Goal: Information Seeking & Learning: Learn about a topic

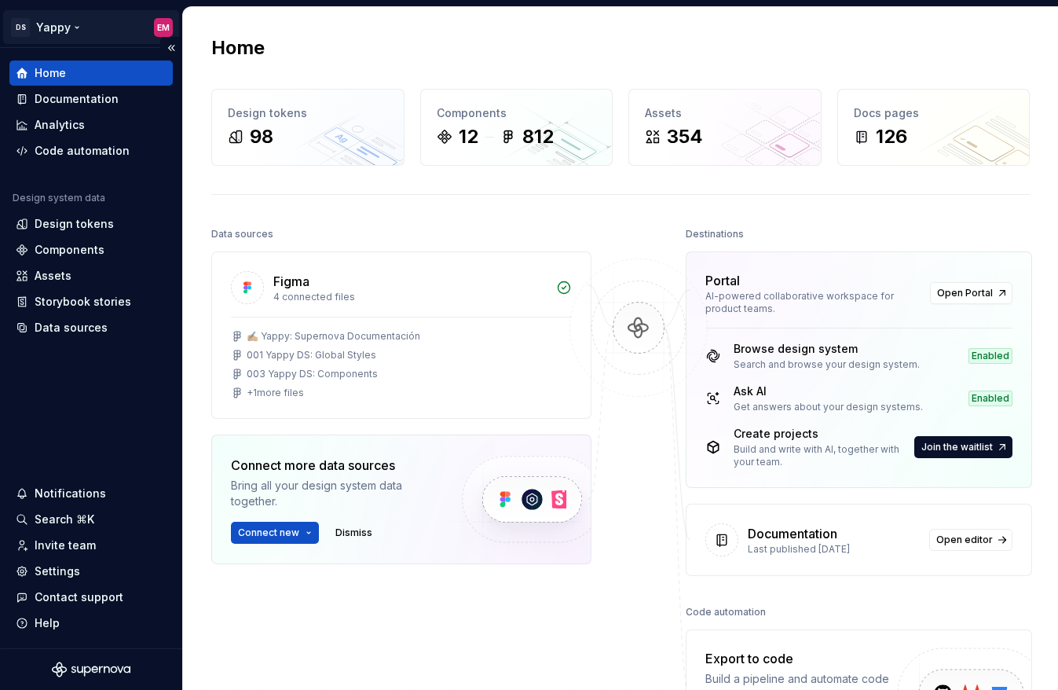
click at [51, 21] on html "DS Yappy EM Home Documentation Analytics Code automation Design system data Des…" at bounding box center [529, 345] width 1058 height 690
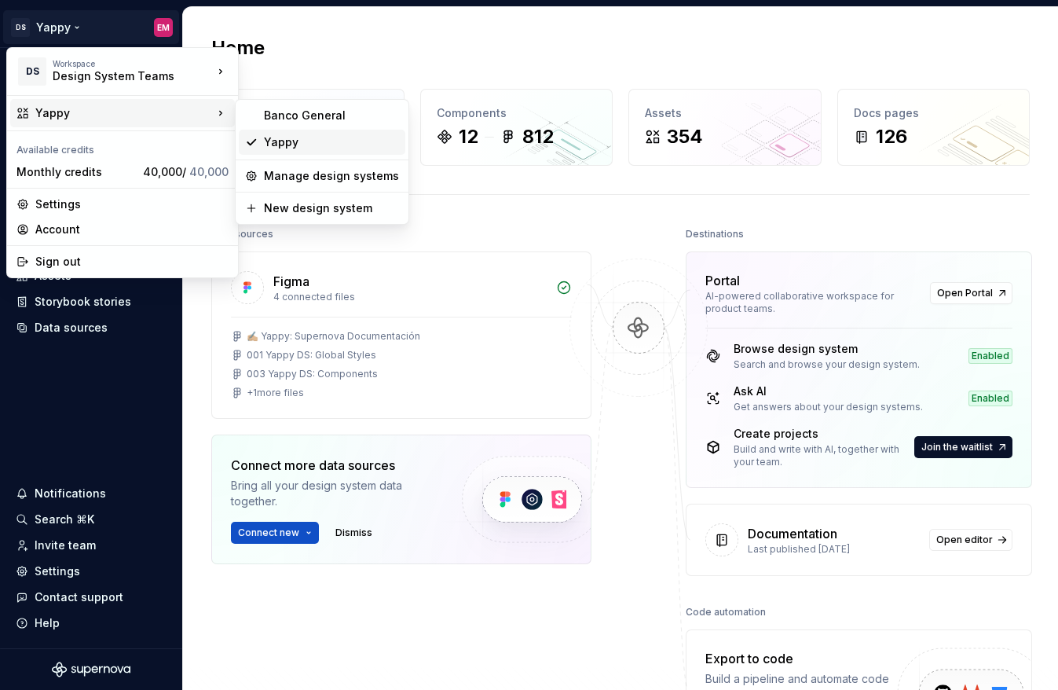
click at [280, 149] on div "Yappy" at bounding box center [331, 142] width 135 height 16
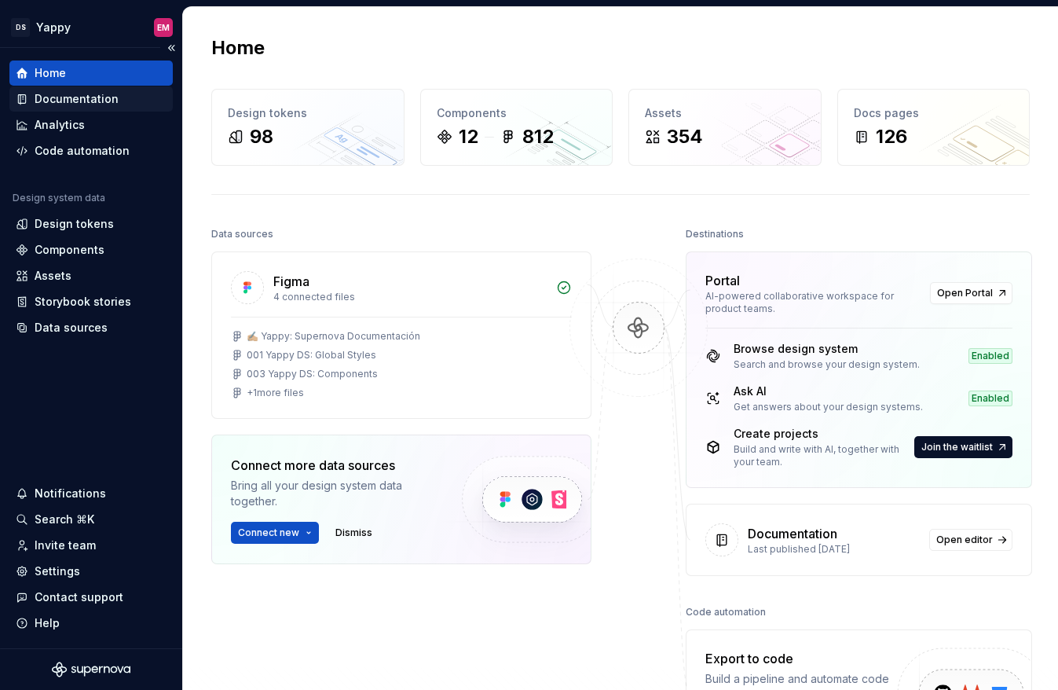
click at [65, 97] on div "Documentation" at bounding box center [77, 99] width 84 height 16
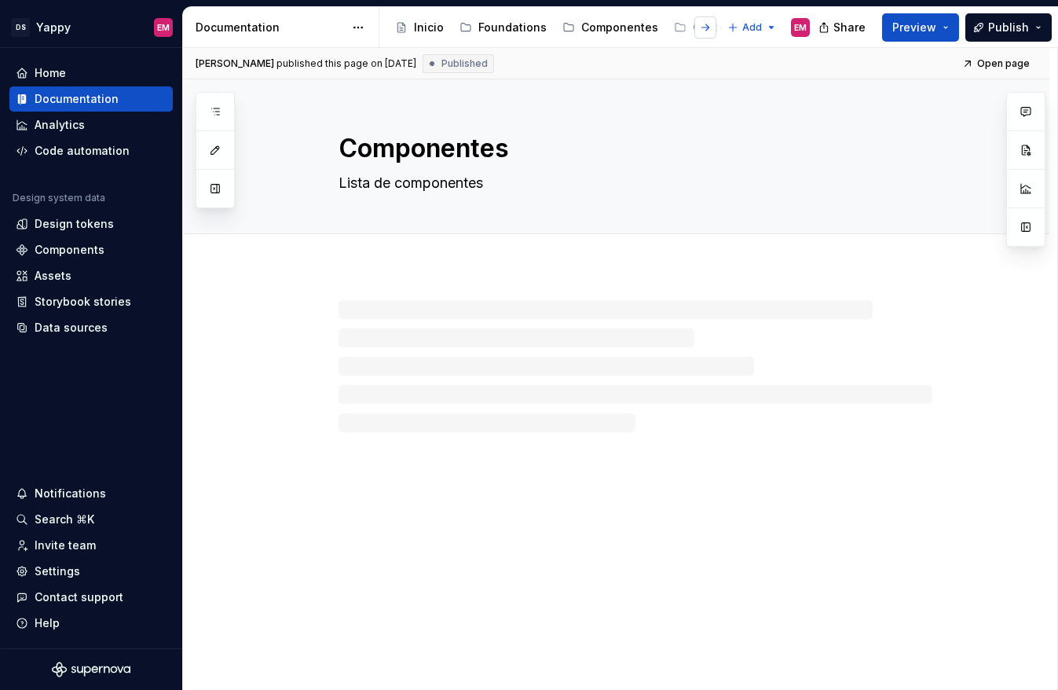
click at [698, 31] on button "button" at bounding box center [705, 27] width 22 height 22
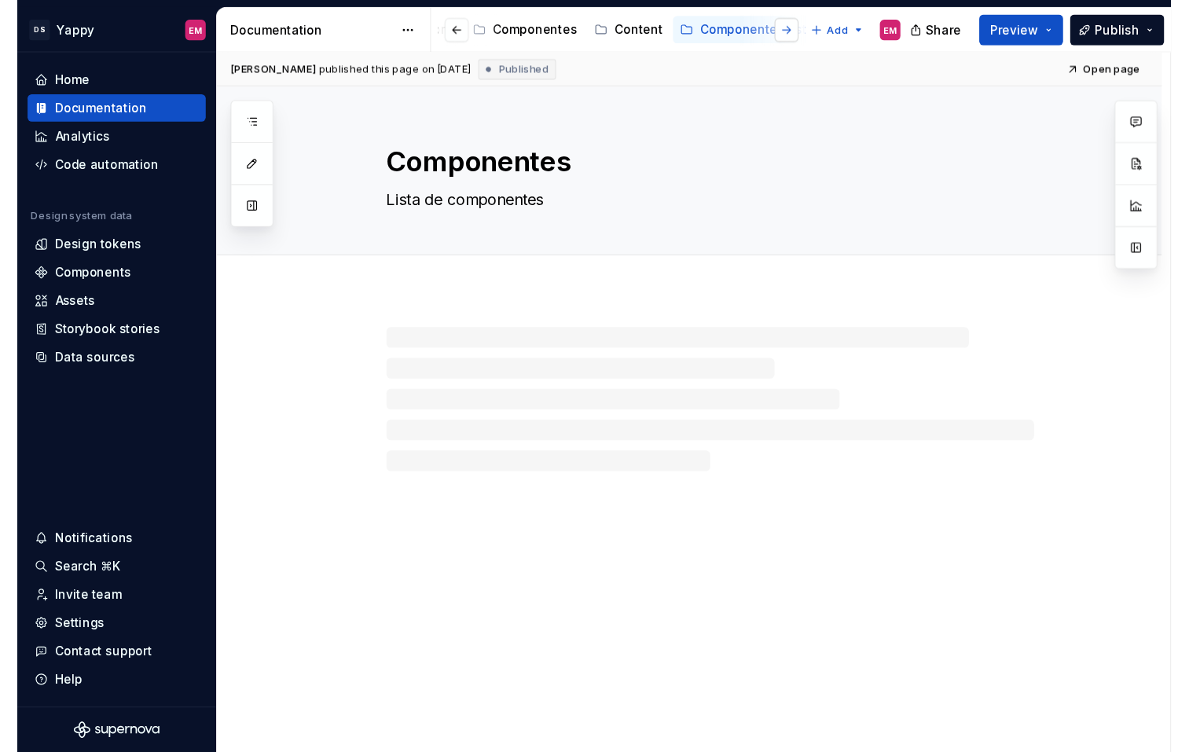
scroll to position [0, 172]
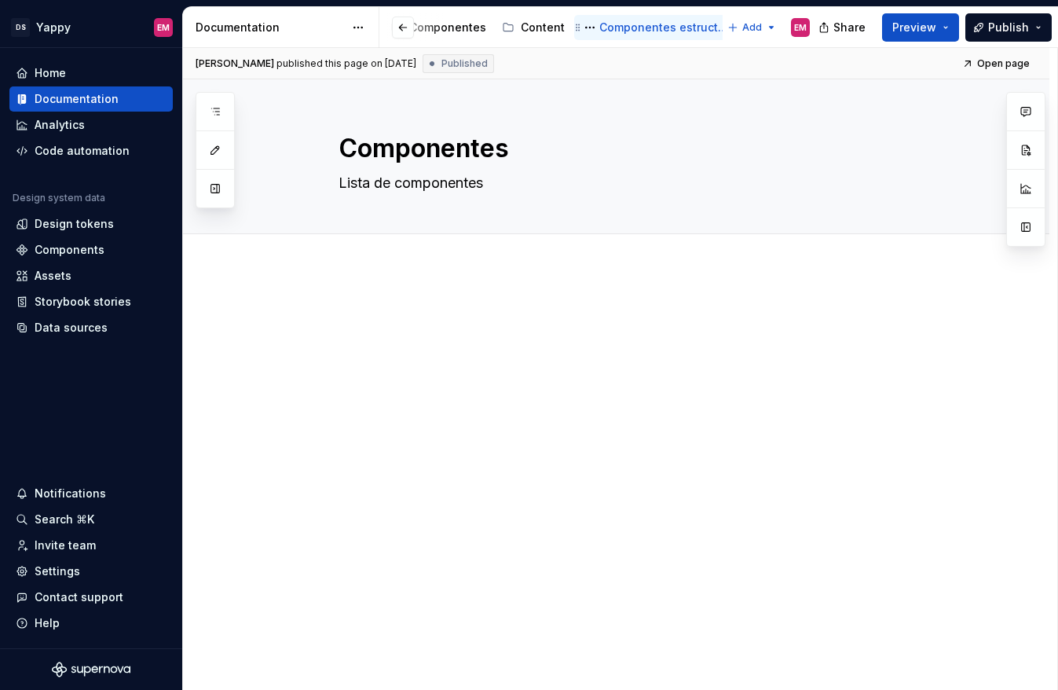
click at [640, 24] on div "Componentes estructura" at bounding box center [664, 28] width 130 height 16
click at [606, 27] on div "Componentes estructura" at bounding box center [664, 28] width 130 height 16
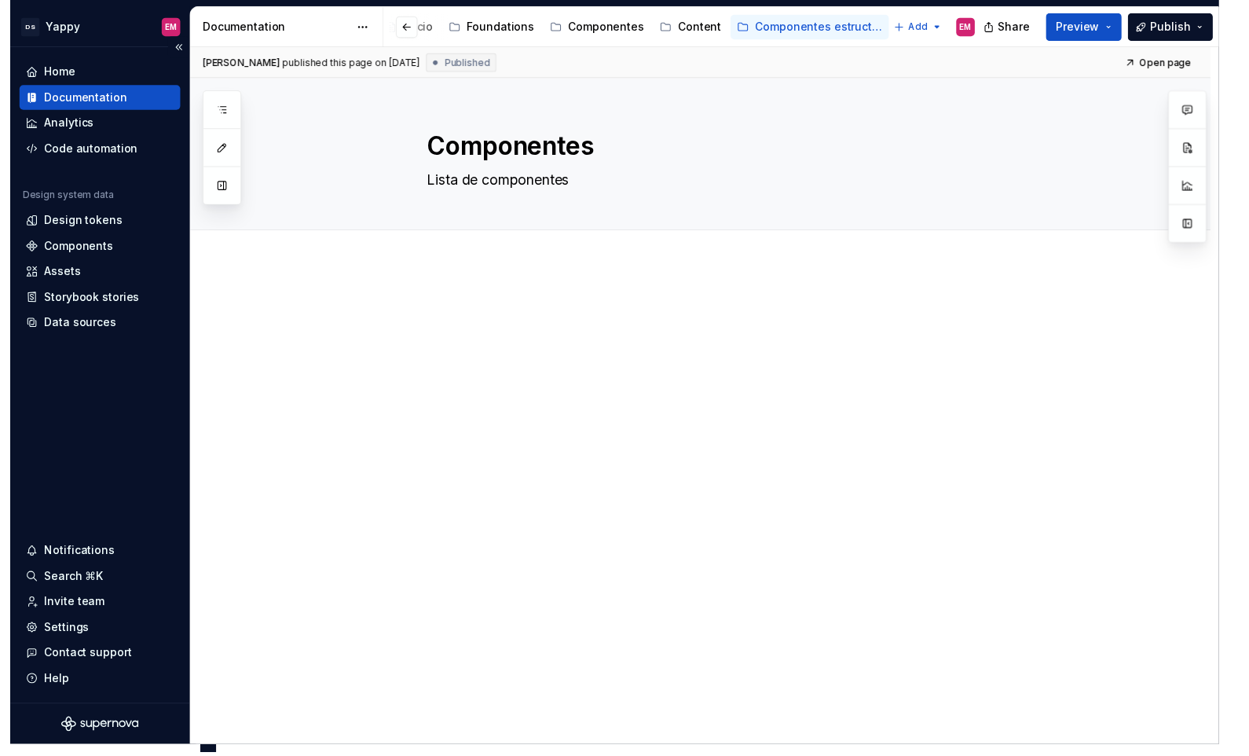
scroll to position [0, 0]
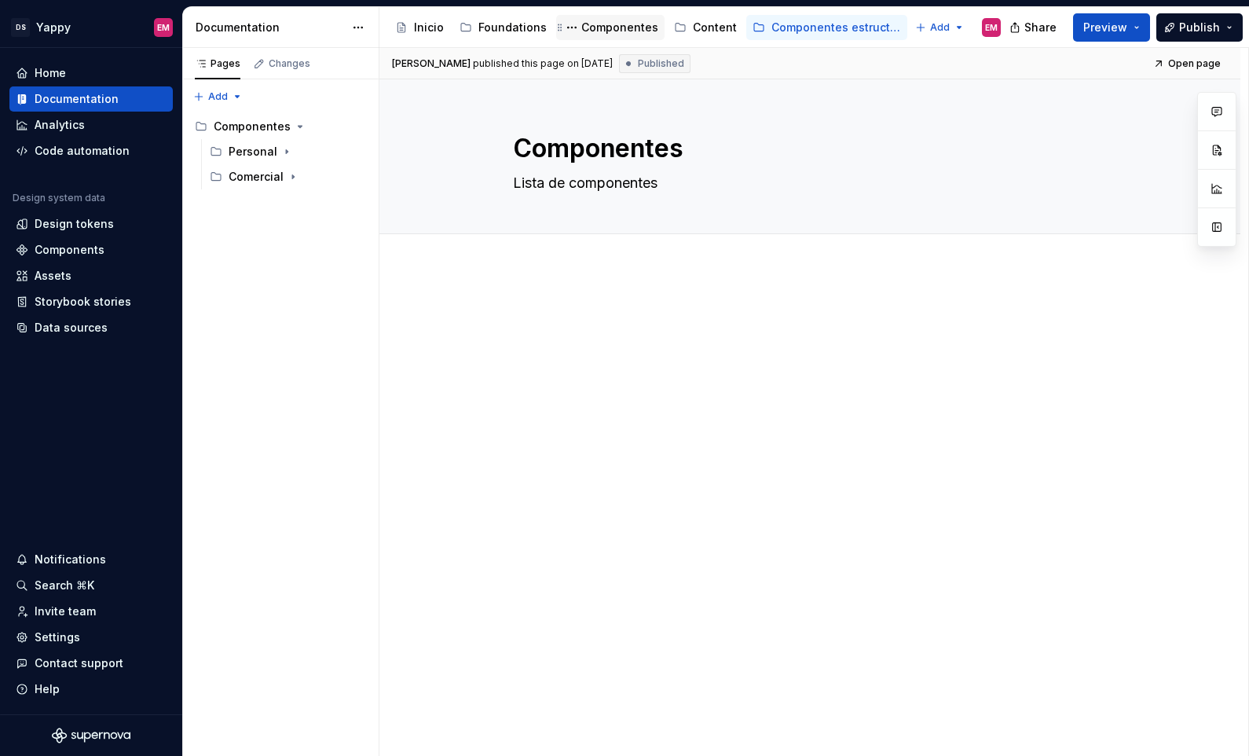
click at [601, 22] on div "Componentes" at bounding box center [619, 28] width 77 height 16
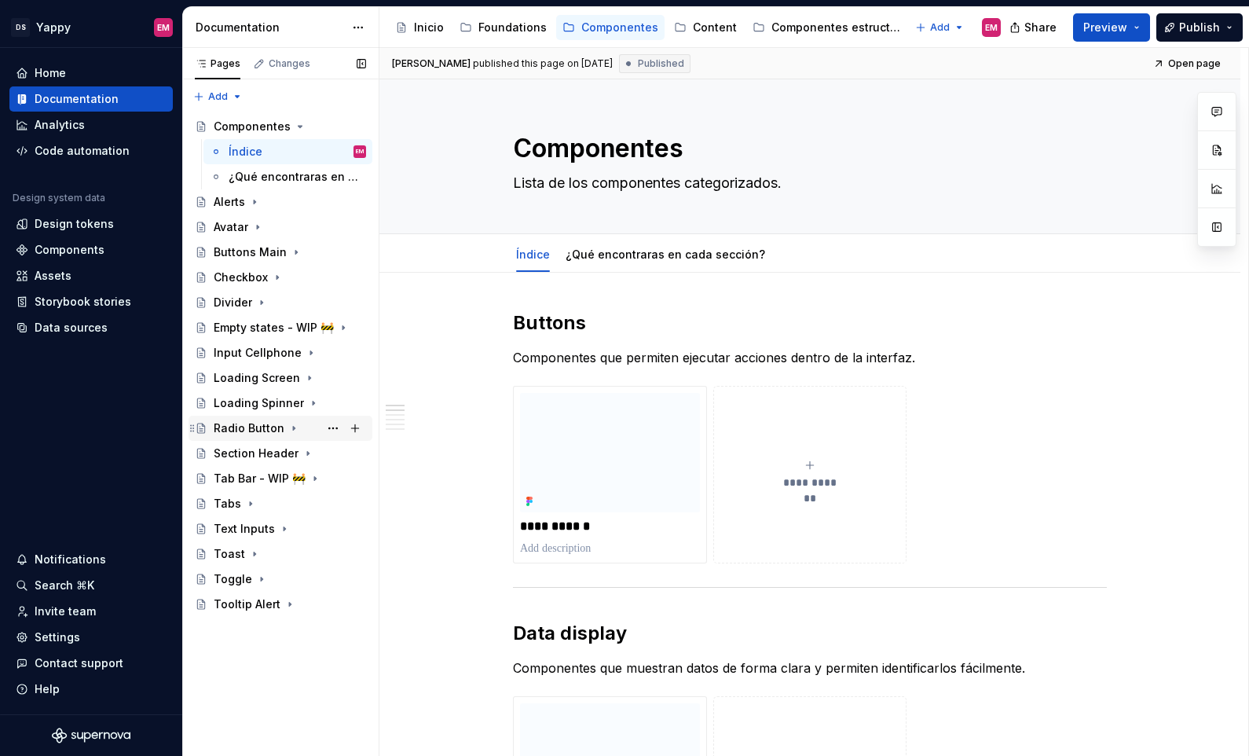
click at [239, 428] on div "Radio Button" at bounding box center [249, 428] width 71 height 16
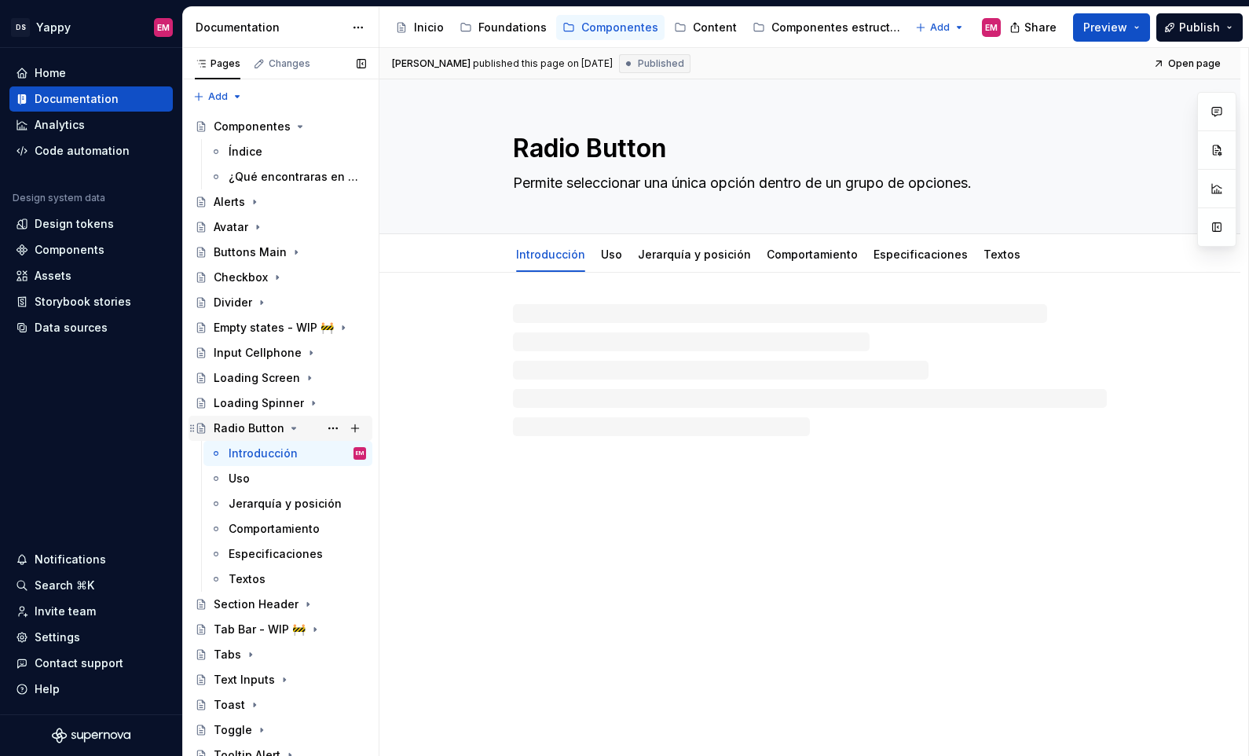
click at [288, 423] on icon "Page tree" at bounding box center [294, 428] width 13 height 13
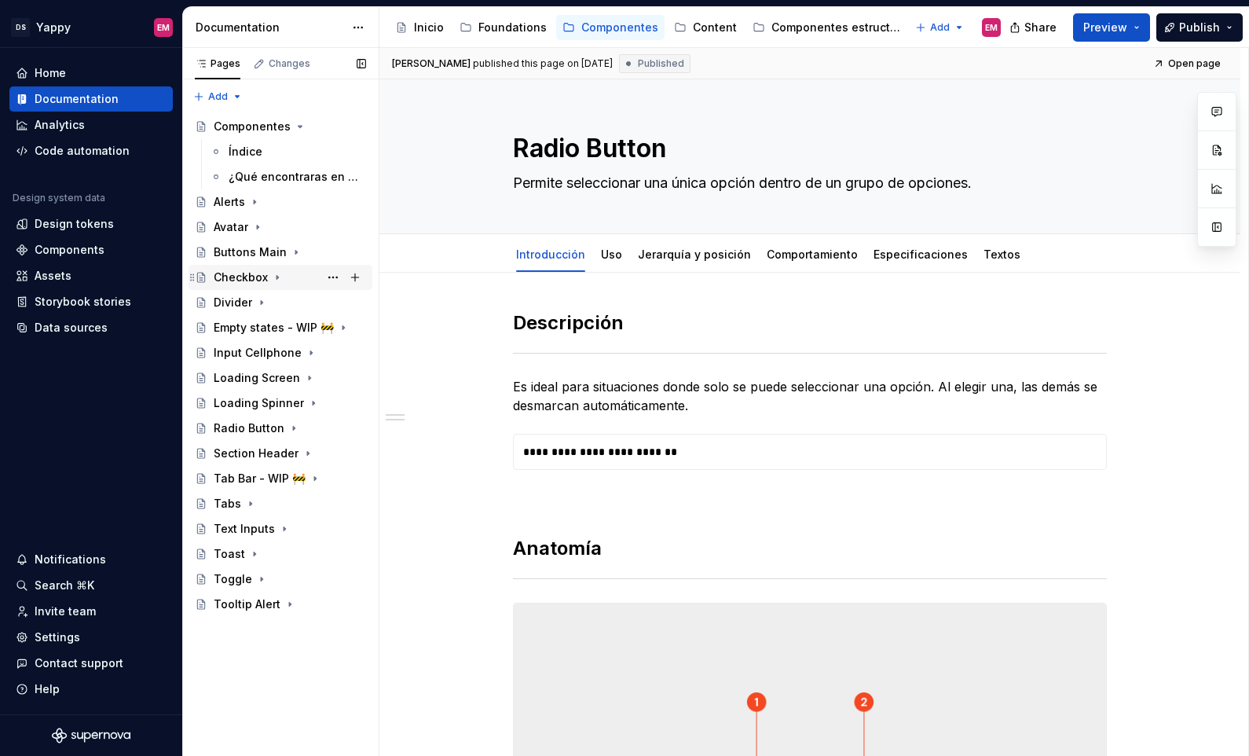
click at [233, 280] on div "Checkbox" at bounding box center [241, 277] width 54 height 16
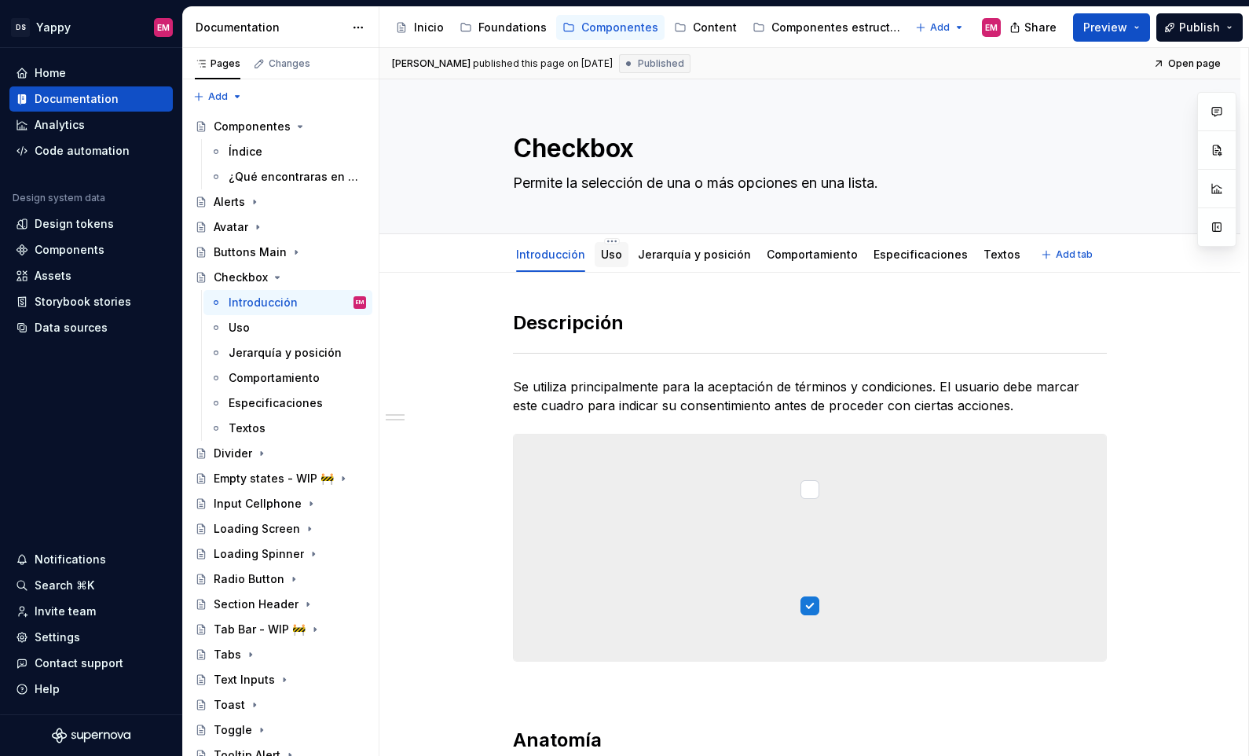
click at [617, 258] on link "Uso" at bounding box center [611, 253] width 21 height 13
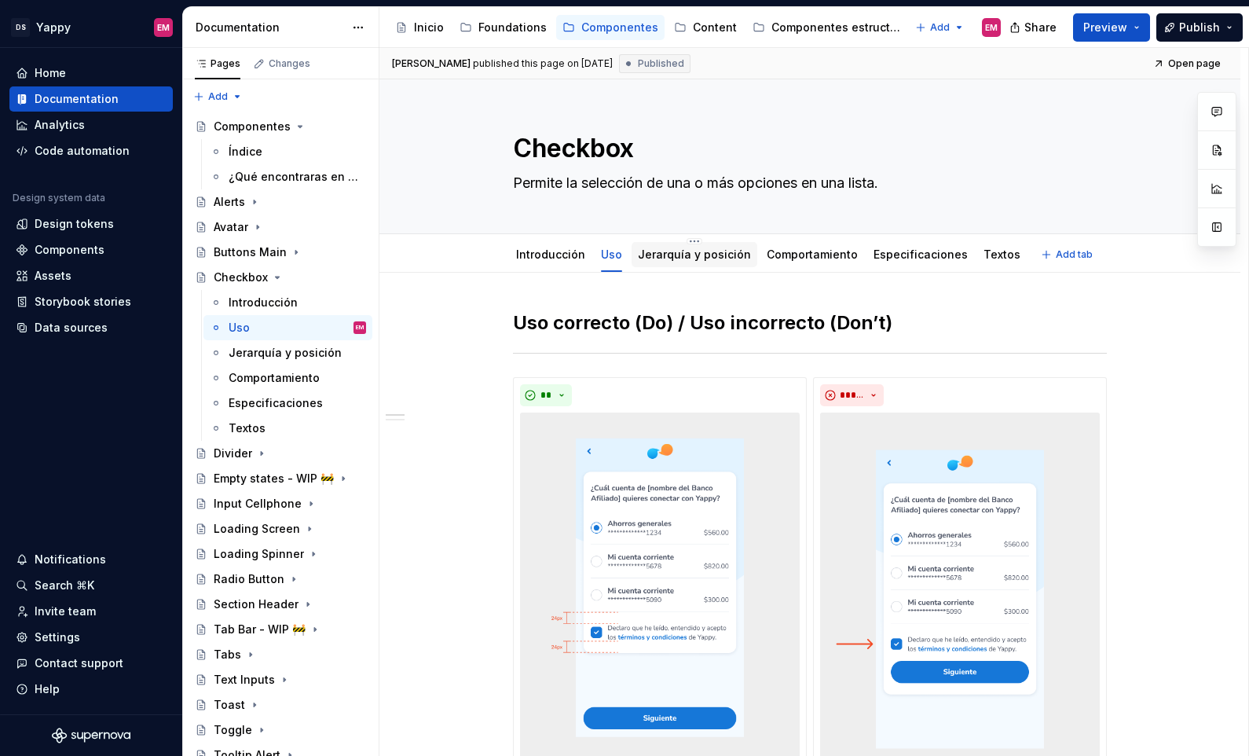
click at [692, 253] on link "Jerarquía y posición" at bounding box center [694, 253] width 113 height 13
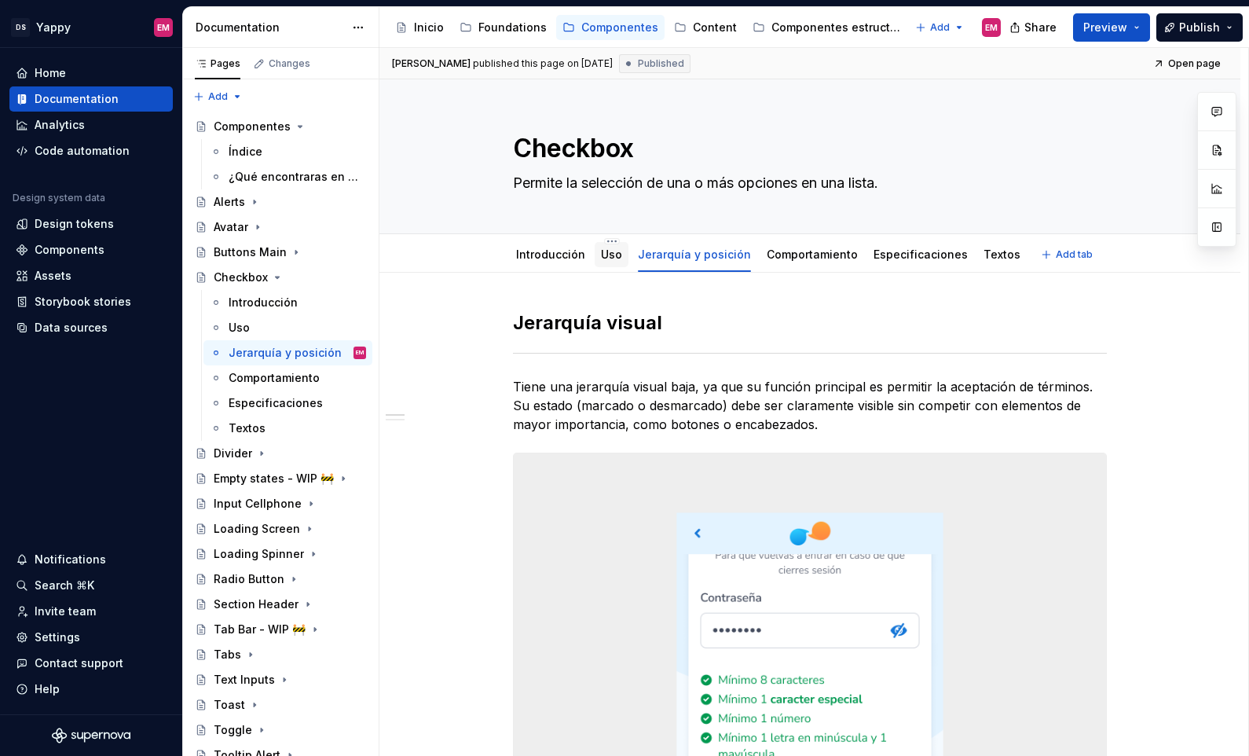
click at [605, 259] on link "Uso" at bounding box center [611, 253] width 21 height 13
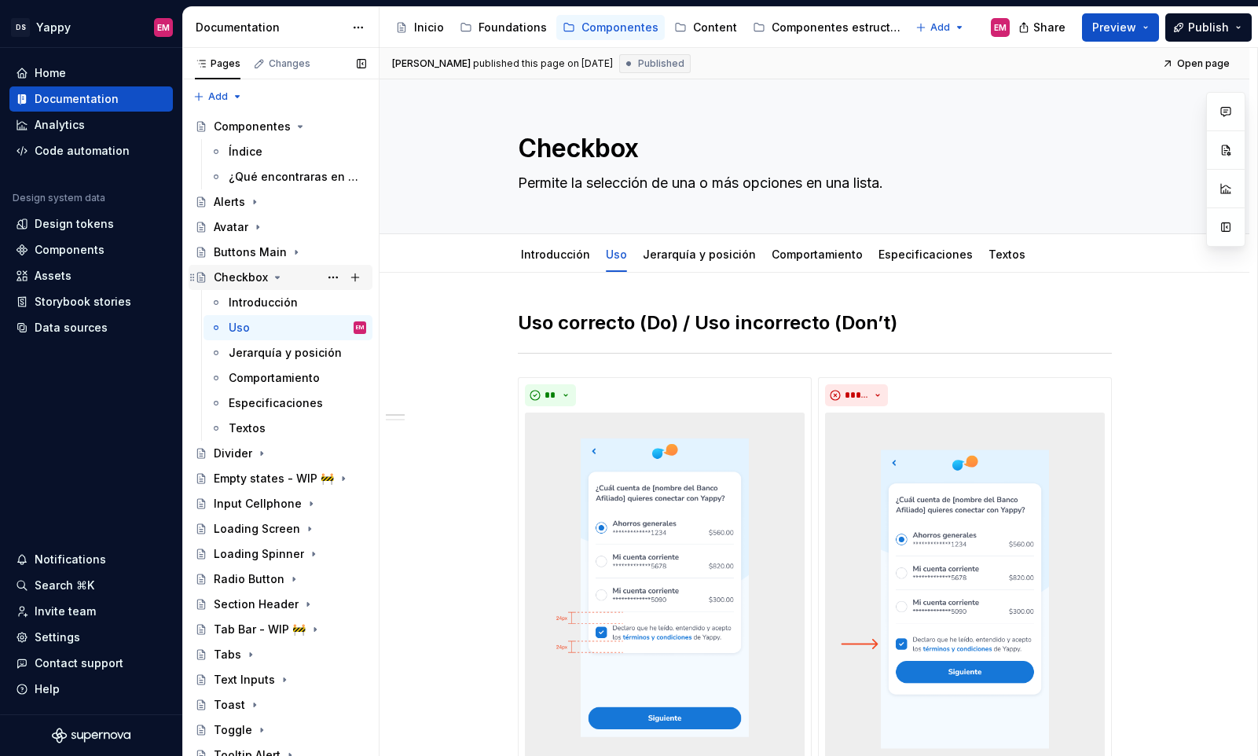
click at [280, 273] on icon "Page tree" at bounding box center [277, 277] width 13 height 13
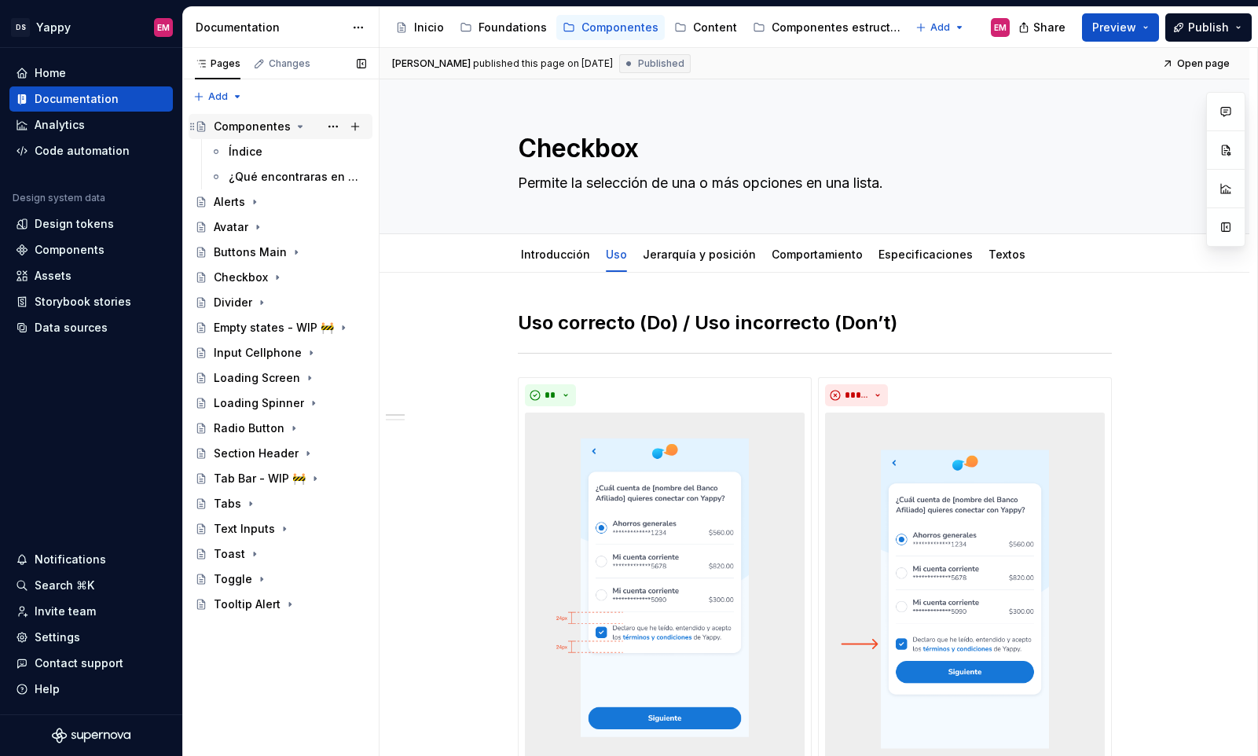
click at [294, 123] on icon "Page tree" at bounding box center [300, 126] width 13 height 13
type textarea "*"
